Goal: Task Accomplishment & Management: Complete application form

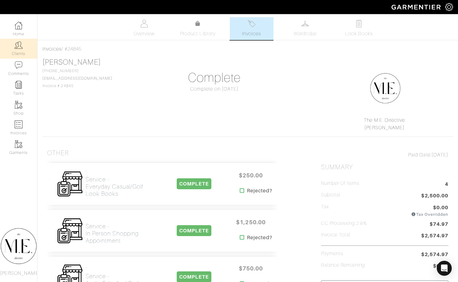
scroll to position [195, 0]
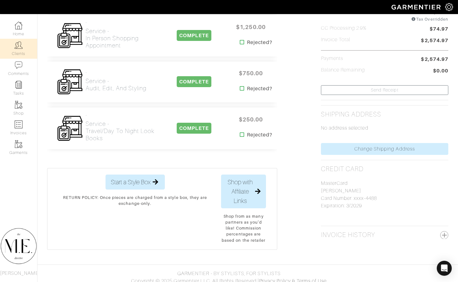
click at [16, 49] on link "Clients" at bounding box center [18, 49] width 37 height 20
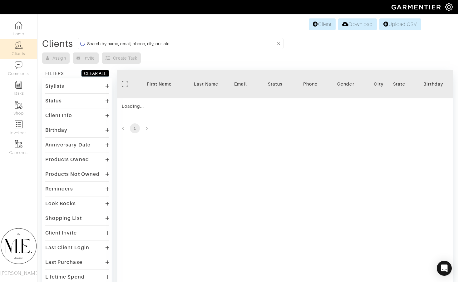
click at [143, 38] on form at bounding box center [181, 44] width 206 height 12
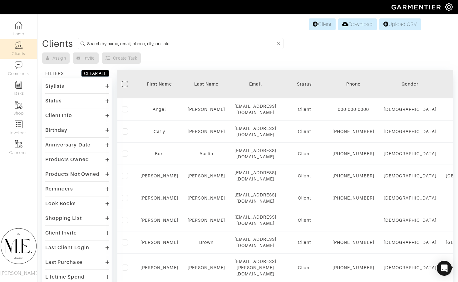
click at [144, 44] on input at bounding box center [181, 44] width 189 height 8
type input "p"
type input "Spencer gray"
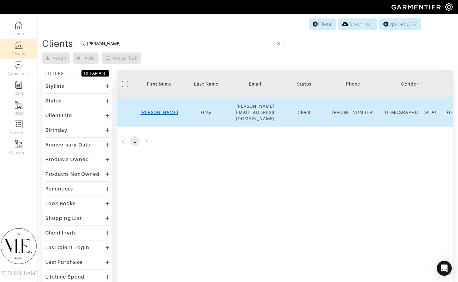
click at [161, 111] on link "Spencer" at bounding box center [160, 112] width 38 height 5
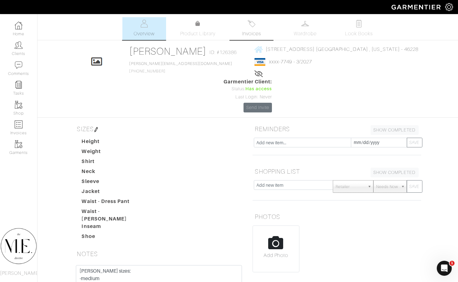
click at [262, 33] on link "Invoices" at bounding box center [252, 28] width 44 height 23
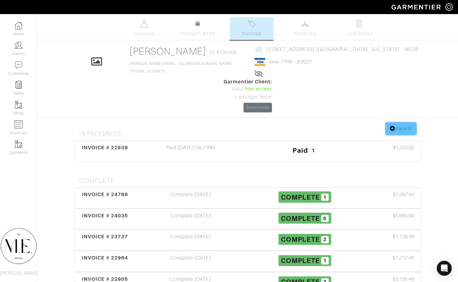
click at [395, 123] on link "Invoice" at bounding box center [401, 129] width 30 height 12
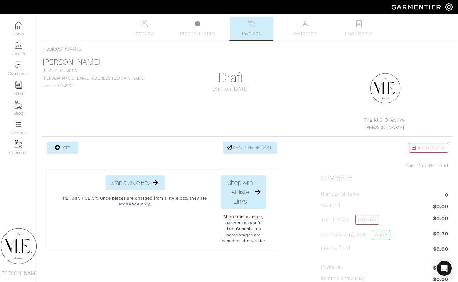
click at [53, 149] on link "Item" at bounding box center [62, 148] width 31 height 12
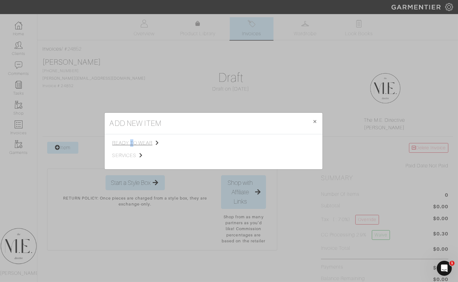
click at [132, 143] on span "ready to wear" at bounding box center [143, 142] width 63 height 7
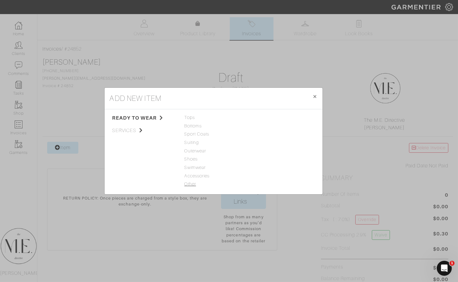
click at [186, 181] on span "Other" at bounding box center [214, 184] width 58 height 7
click at [191, 119] on span "Tops" at bounding box center [214, 117] width 58 height 7
click at [263, 132] on div "Woven" at bounding box center [281, 134] width 58 height 7
click at [263, 136] on link "Woven" at bounding box center [259, 134] width 15 height 5
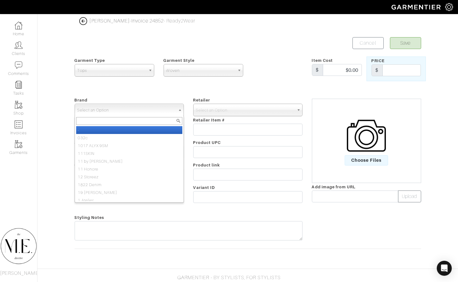
click at [142, 107] on span "Select an Option" at bounding box center [126, 110] width 98 height 12
type input "staud"
select select "STAUD"
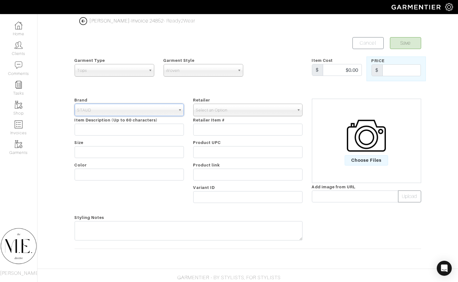
click at [213, 114] on span "Select an Option" at bounding box center [245, 110] width 98 height 12
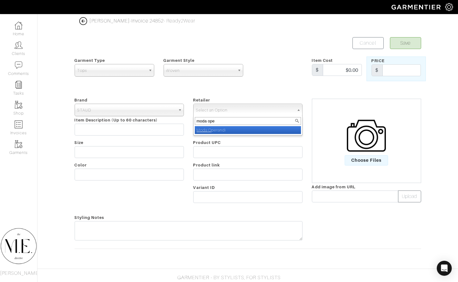
type input "moda oper"
select select "63"
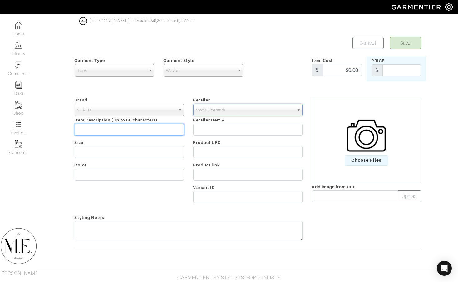
click at [160, 129] on input "text" at bounding box center [129, 130] width 109 height 12
type input "Canal Midi Dress"
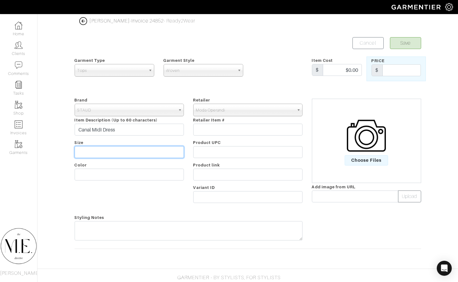
click at [147, 156] on input "text" at bounding box center [129, 152] width 109 height 12
type input "S"
click at [139, 179] on div "Brand - 032c 1017 ALYX 9SM 111SKIN 11 by Boris Bidjan Saberi 11 Honore 12 Store…" at bounding box center [129, 151] width 119 height 110
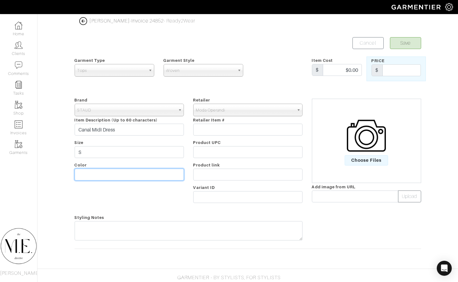
click at [137, 176] on input "text" at bounding box center [129, 175] width 109 height 12
type input "Truffle"
click at [401, 74] on input "text" at bounding box center [402, 70] width 38 height 12
type input "450"
click at [365, 157] on span "Choose Files" at bounding box center [366, 160] width 43 height 10
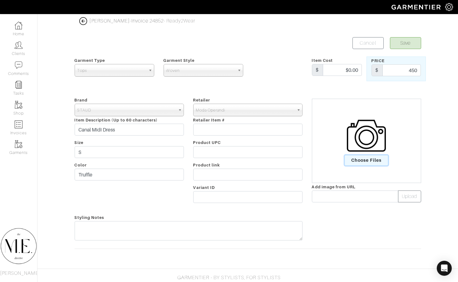
click at [0, 0] on input "Choose Files" at bounding box center [0, 0] width 0 height 0
click at [418, 42] on button "Save" at bounding box center [405, 43] width 31 height 12
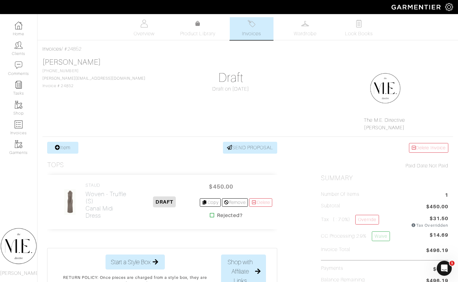
click at [77, 146] on link "Item" at bounding box center [62, 148] width 31 height 12
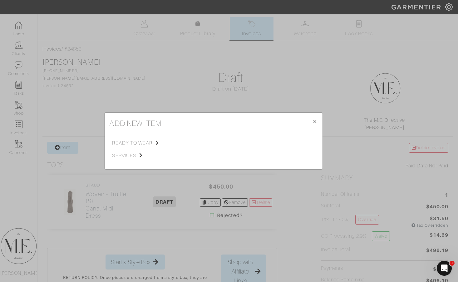
click at [137, 141] on span "ready to wear" at bounding box center [143, 142] width 63 height 7
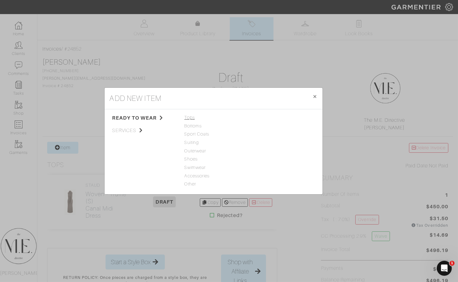
click at [193, 118] on span "Tops" at bounding box center [214, 117] width 58 height 7
click at [266, 139] on div "Sweater" at bounding box center [281, 142] width 58 height 7
click at [266, 141] on link "Sweater" at bounding box center [260, 142] width 17 height 5
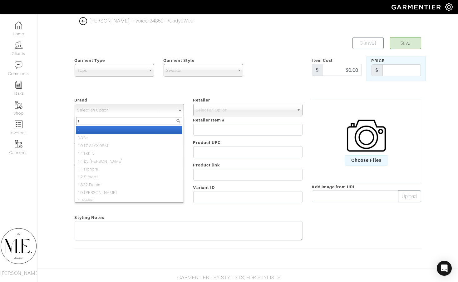
click at [172, 107] on span "Select an Option" at bounding box center [126, 110] width 98 height 12
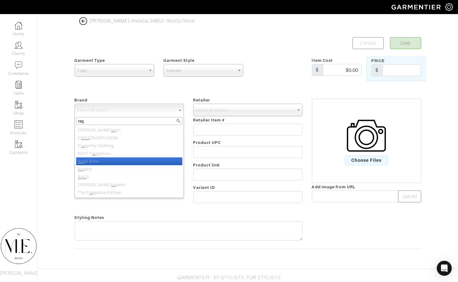
type input "rag"
click at [128, 162] on li "Rag & Bone" at bounding box center [129, 161] width 106 height 8
select select "Rag & Bone"
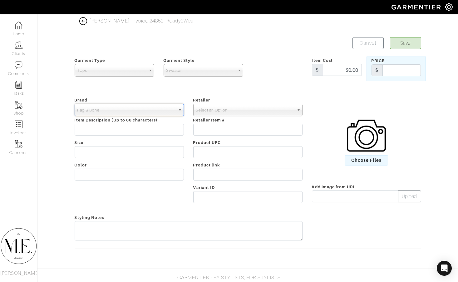
click at [247, 110] on span "Select an Option" at bounding box center [245, 110] width 98 height 12
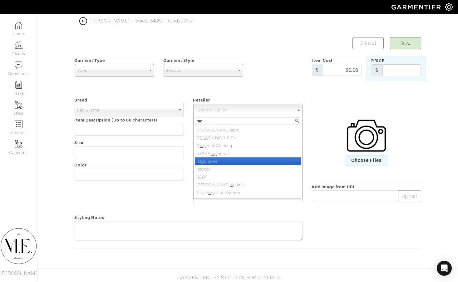
type input "rag"
click at [237, 159] on li "Rag & Bone" at bounding box center [248, 161] width 106 height 8
select select "15"
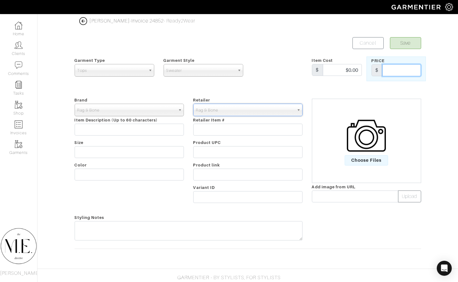
click at [390, 72] on input "text" at bounding box center [402, 70] width 38 height 12
type input "428"
click at [107, 130] on input "text" at bounding box center [129, 130] width 109 height 12
paste input "[PERSON_NAME] Wool-Cashmere Polo Sweater"
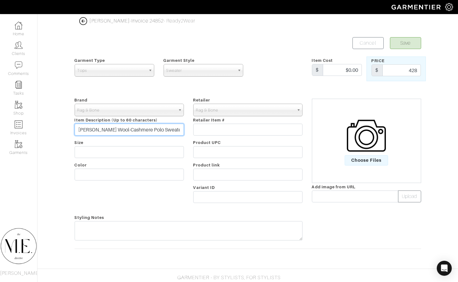
type input "[PERSON_NAME] Wool-Cashmere Polo Sweater"
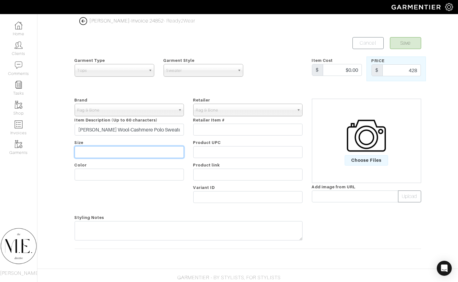
click at [105, 155] on input "text" at bounding box center [129, 152] width 109 height 12
type input "M"
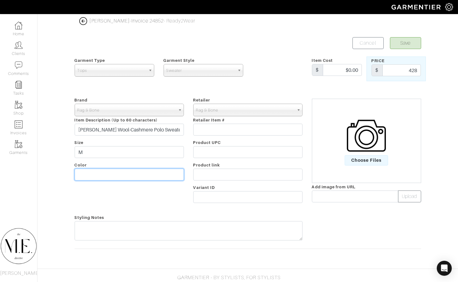
click at [104, 178] on input "text" at bounding box center [129, 175] width 109 height 12
type input "Brown"
click at [360, 157] on span "Choose Files" at bounding box center [366, 160] width 43 height 10
click at [0, 0] on input "Choose Files" at bounding box center [0, 0] width 0 height 0
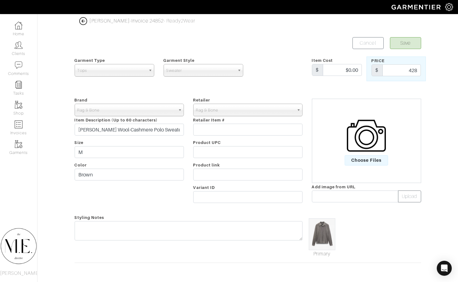
click at [407, 47] on button "Save" at bounding box center [405, 43] width 31 height 12
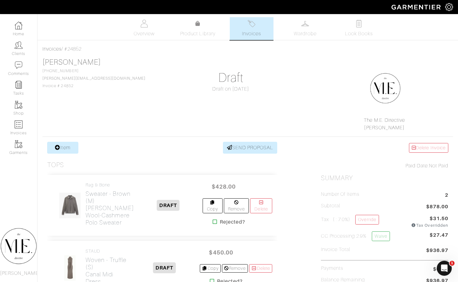
click at [67, 2] on div "Company Settings Manage Subscription My Profile Stylists Sign Out" at bounding box center [229, 7] width 458 height 14
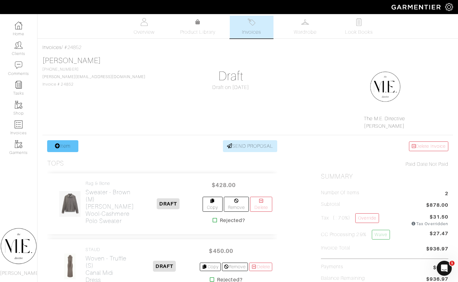
click at [72, 149] on link "Item" at bounding box center [62, 146] width 31 height 12
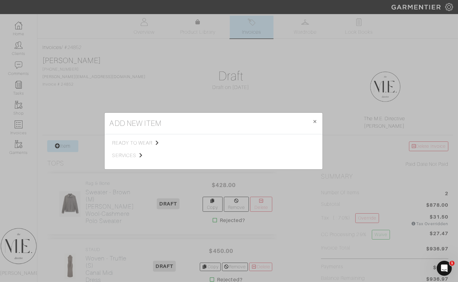
click at [138, 141] on span "ready to wear" at bounding box center [143, 142] width 63 height 7
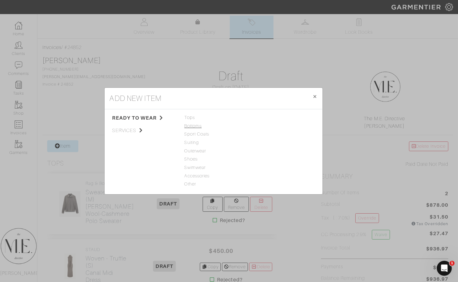
click at [202, 126] on span "Bottoms" at bounding box center [214, 126] width 58 height 7
click at [261, 126] on link "Casual Pant" at bounding box center [264, 125] width 25 height 5
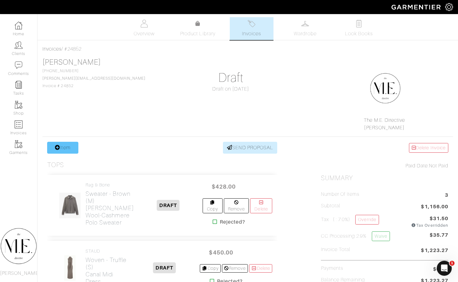
click at [70, 150] on link "Item" at bounding box center [62, 148] width 31 height 12
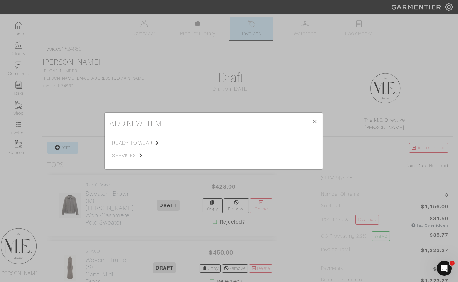
click at [142, 146] on span "ready to wear" at bounding box center [143, 142] width 63 height 7
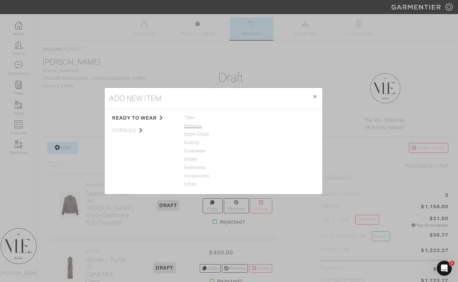
click at [193, 125] on span "Bottoms" at bounding box center [214, 126] width 58 height 7
click at [262, 126] on link "Casual Pant" at bounding box center [264, 125] width 25 height 5
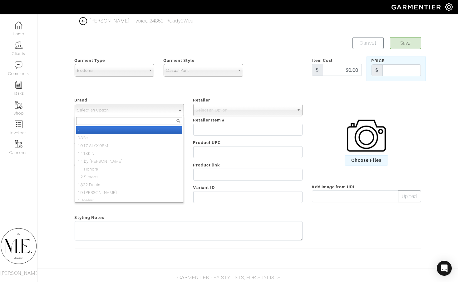
click at [166, 112] on span "Select an Option" at bounding box center [126, 110] width 98 height 12
type input "rag"
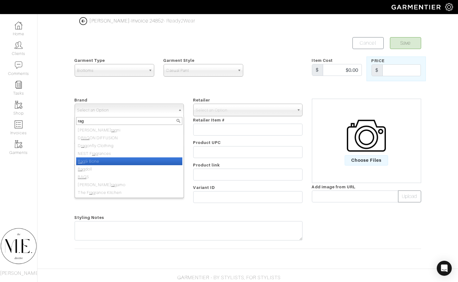
select select "Rag & Bone"
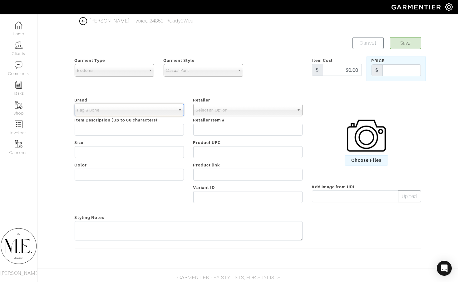
click at [234, 109] on span "Select an Option" at bounding box center [245, 110] width 98 height 12
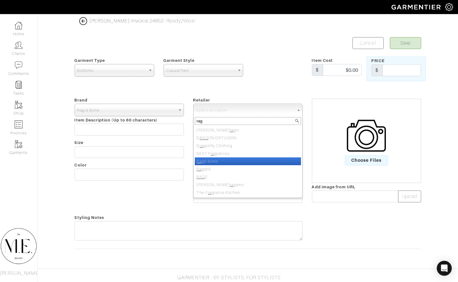
type input "rag"
click at [217, 157] on li "Rag & Bone" at bounding box center [248, 161] width 106 height 8
select select "15"
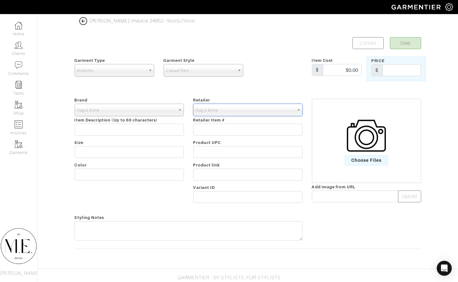
click at [142, 137] on div "Brand - 032c 1017 ALYX 9SM 111SKIN 11 by Boris Bidjan Saberi 11 Honore 12 Store…" at bounding box center [129, 151] width 119 height 110
click at [142, 129] on input "text" at bounding box center [129, 130] width 109 height 12
paste input "Fit 3 Nylon-Blend Pants"
type input "Fit 3 Nylon-Blend Pants"
click at [132, 143] on div "Brand - 032c 1017 ALYX 9SM 111SKIN 11 by Boris Bidjan Saberi 11 Honore 12 Store…" at bounding box center [129, 151] width 119 height 110
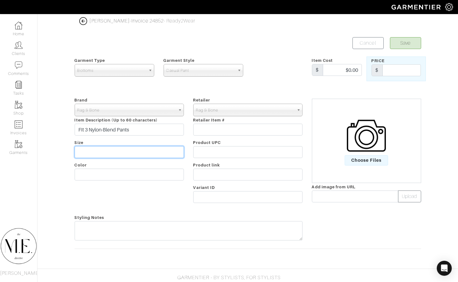
click at [132, 148] on input "text" at bounding box center [129, 152] width 109 height 12
type input "33"
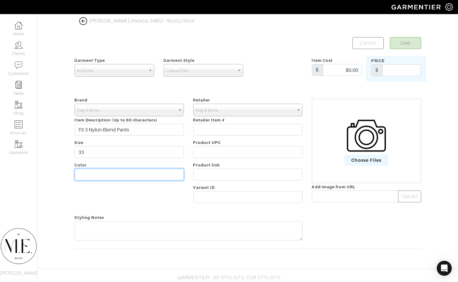
click at [124, 169] on input "text" at bounding box center [129, 175] width 109 height 12
type input "Black"
click at [394, 70] on input "text" at bounding box center [402, 70] width 38 height 12
type input "238"
click at [365, 161] on span "Choose Files" at bounding box center [366, 160] width 43 height 10
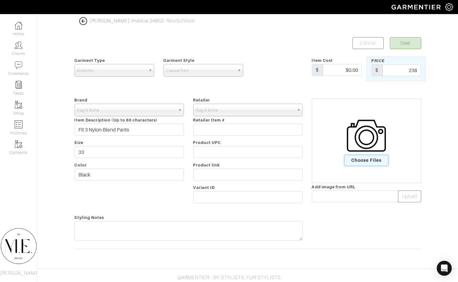
click at [0, 0] on input "Choose Files" at bounding box center [0, 0] width 0 height 0
click at [405, 46] on button "Save" at bounding box center [405, 43] width 31 height 12
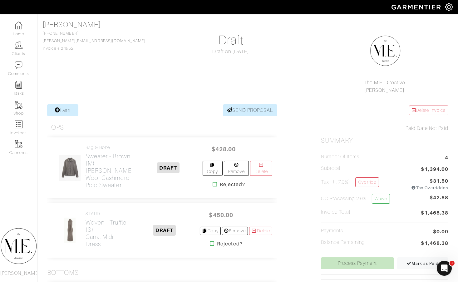
scroll to position [38, 0]
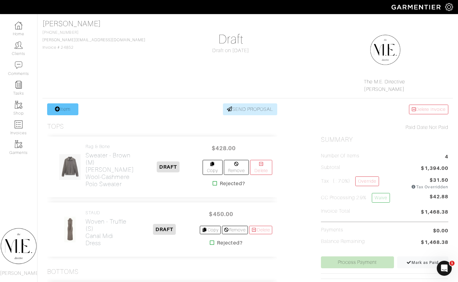
click at [55, 107] on icon at bounding box center [57, 109] width 5 height 5
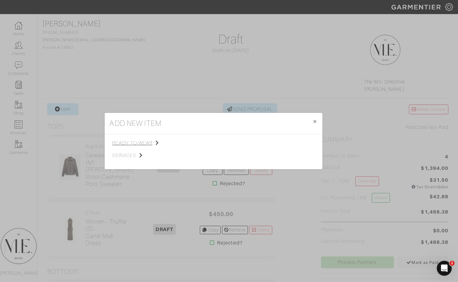
click at [148, 144] on span "ready to wear" at bounding box center [143, 142] width 63 height 7
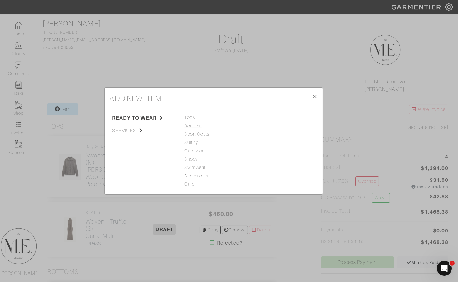
click at [188, 125] on span "Bottoms" at bounding box center [214, 126] width 58 height 7
click at [276, 124] on link "Casual Pant" at bounding box center [264, 125] width 25 height 5
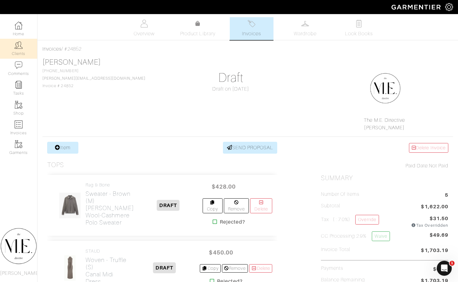
click at [16, 49] on link "Clients" at bounding box center [18, 49] width 37 height 20
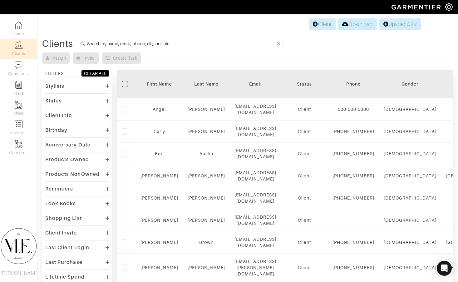
click at [184, 46] on input at bounding box center [181, 44] width 189 height 8
type input "mark gell"
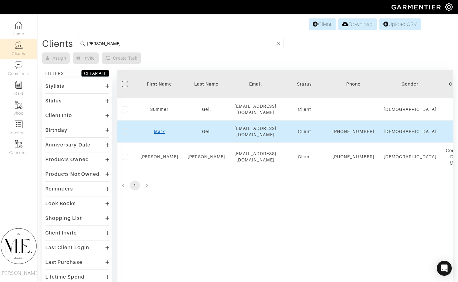
click at [164, 134] on link "Mark" at bounding box center [159, 131] width 11 height 5
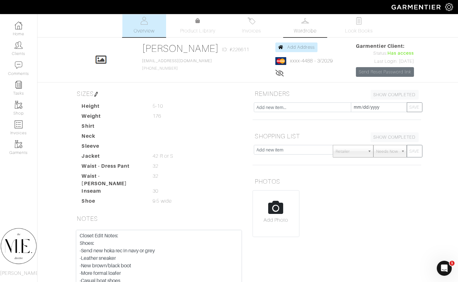
click at [297, 32] on span "Wardrobe" at bounding box center [305, 30] width 22 height 7
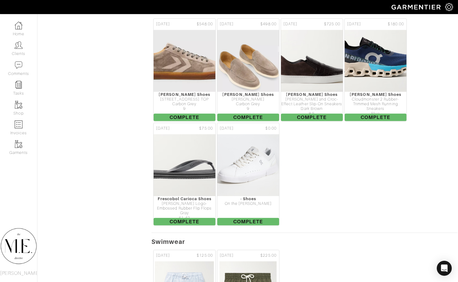
scroll to position [1114, 1]
